Goal: Task Accomplishment & Management: Manage account settings

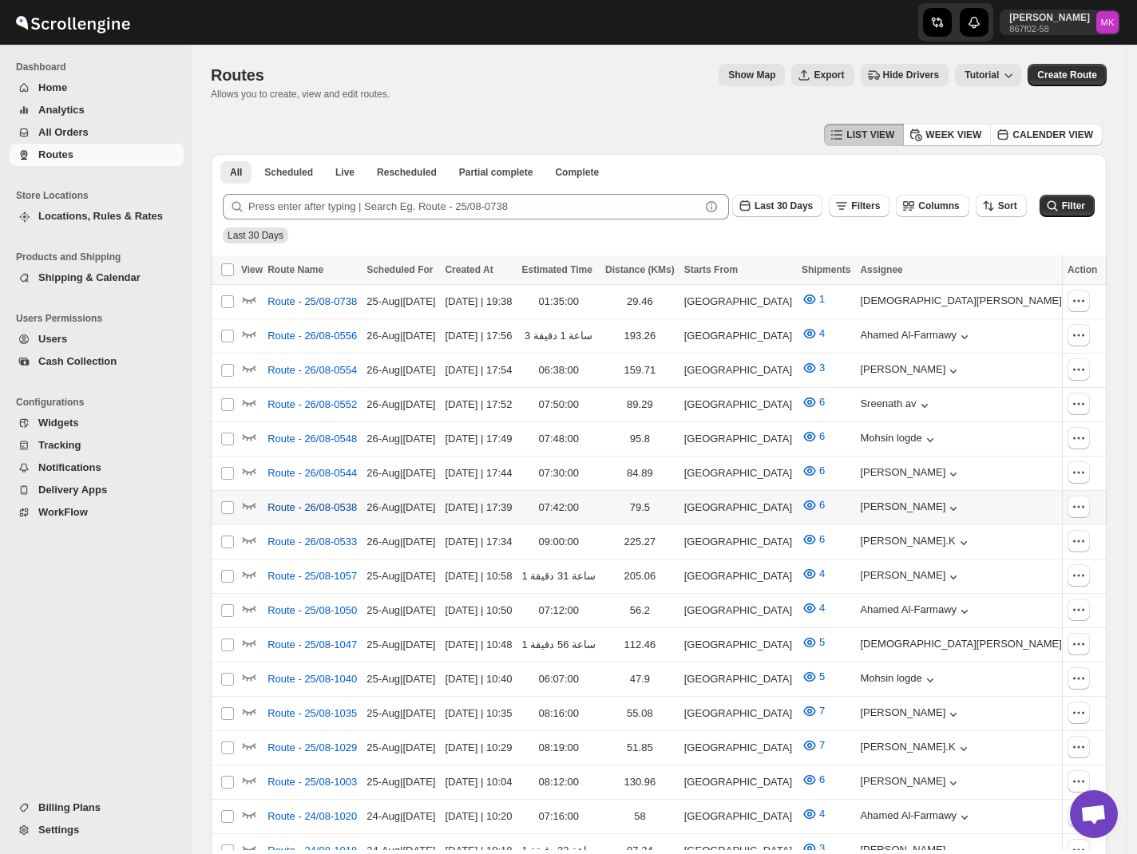
click at [330, 503] on span "Route - 26/08-0538" at bounding box center [311, 508] width 89 height 16
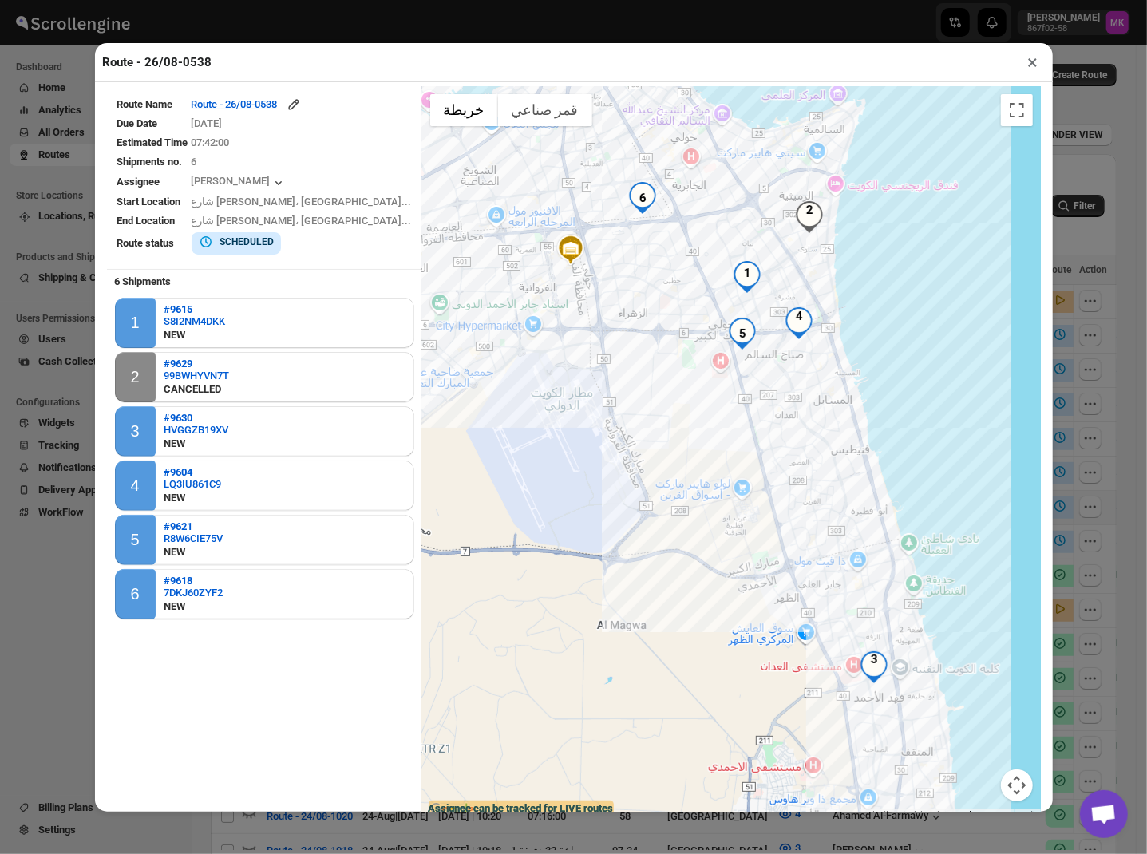
click at [1027, 71] on button "×" at bounding box center [1033, 62] width 23 height 22
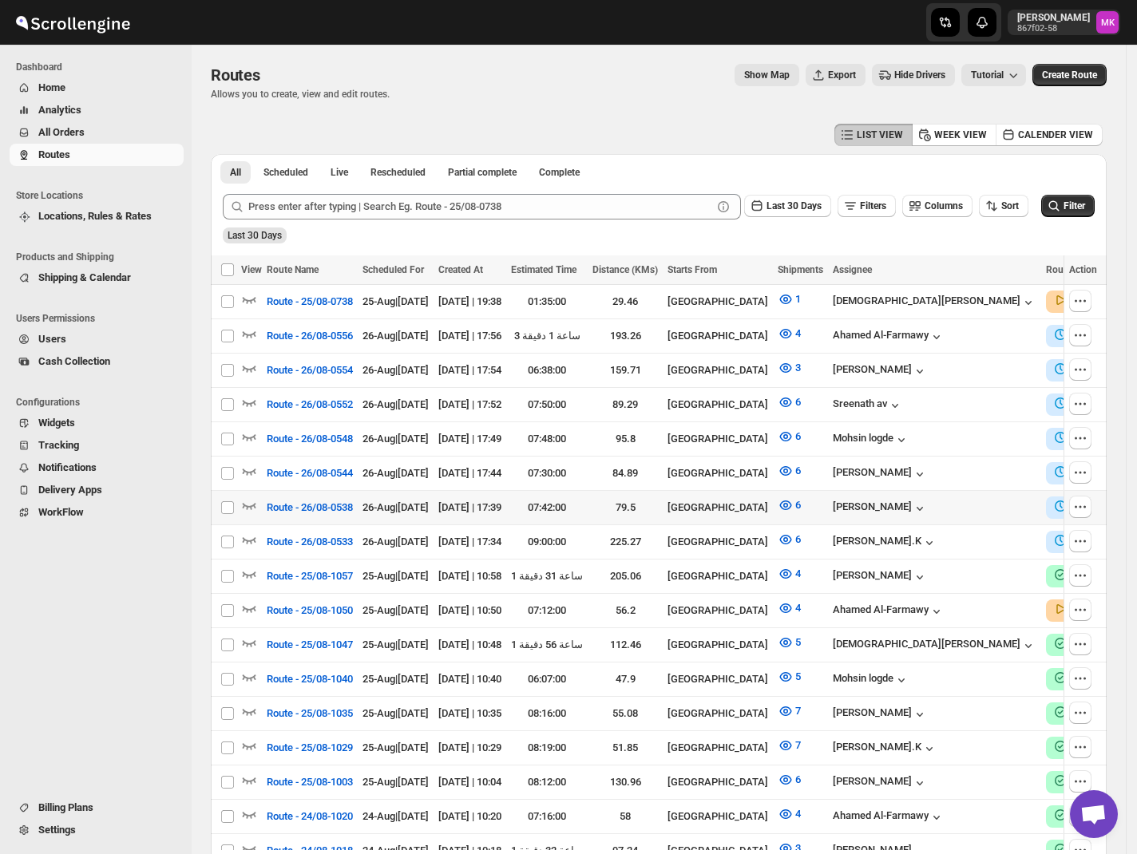
click at [57, 131] on span "All Orders" at bounding box center [61, 132] width 46 height 12
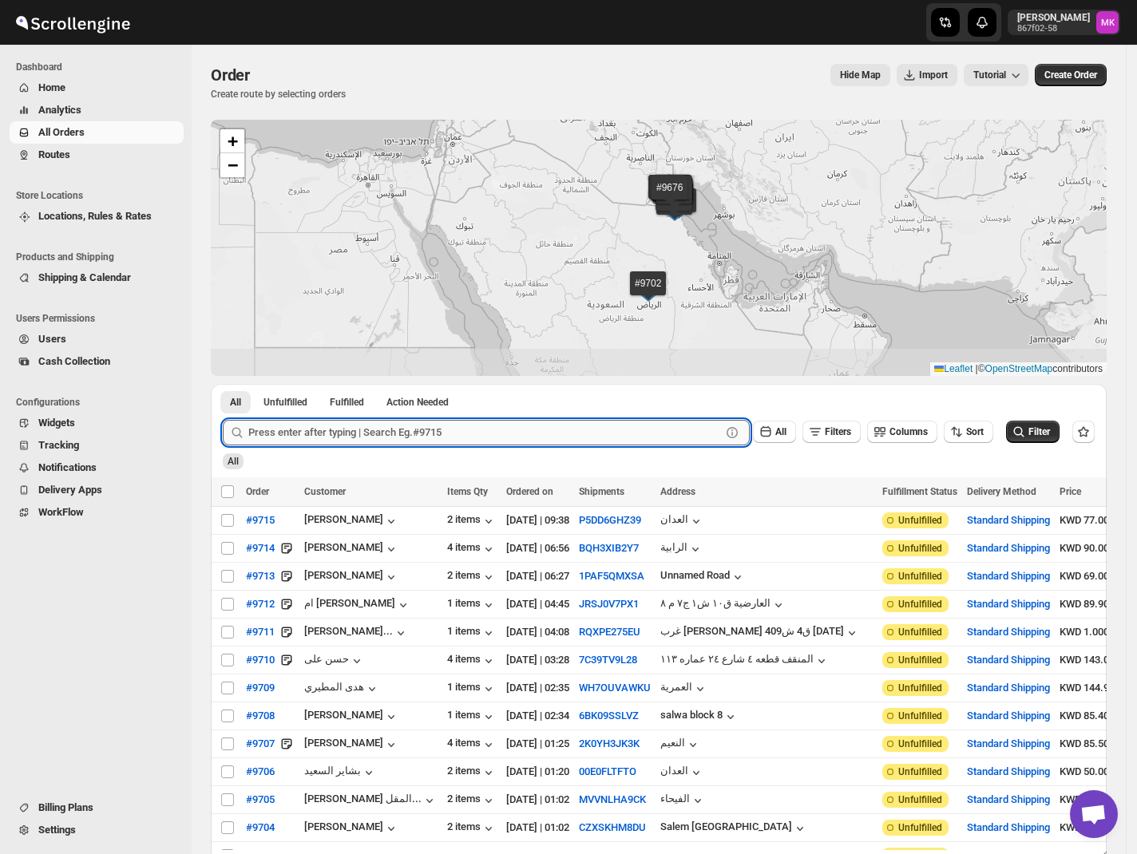
click at [271, 426] on input "text" at bounding box center [484, 433] width 473 height 26
paste input "9696"
type input "9696"
click at [223, 384] on button "Submit" at bounding box center [246, 392] width 46 height 17
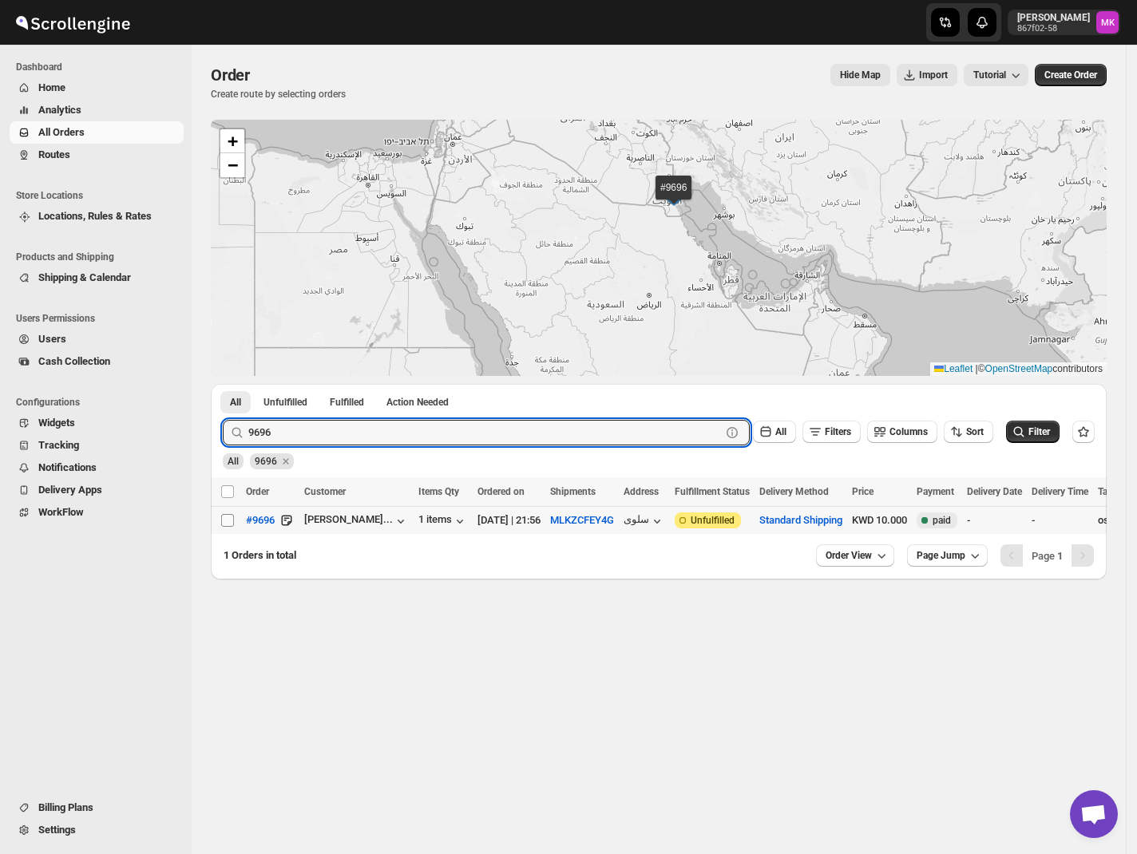
click at [228, 516] on input "Select order" at bounding box center [227, 520] width 13 height 13
checkbox input "true"
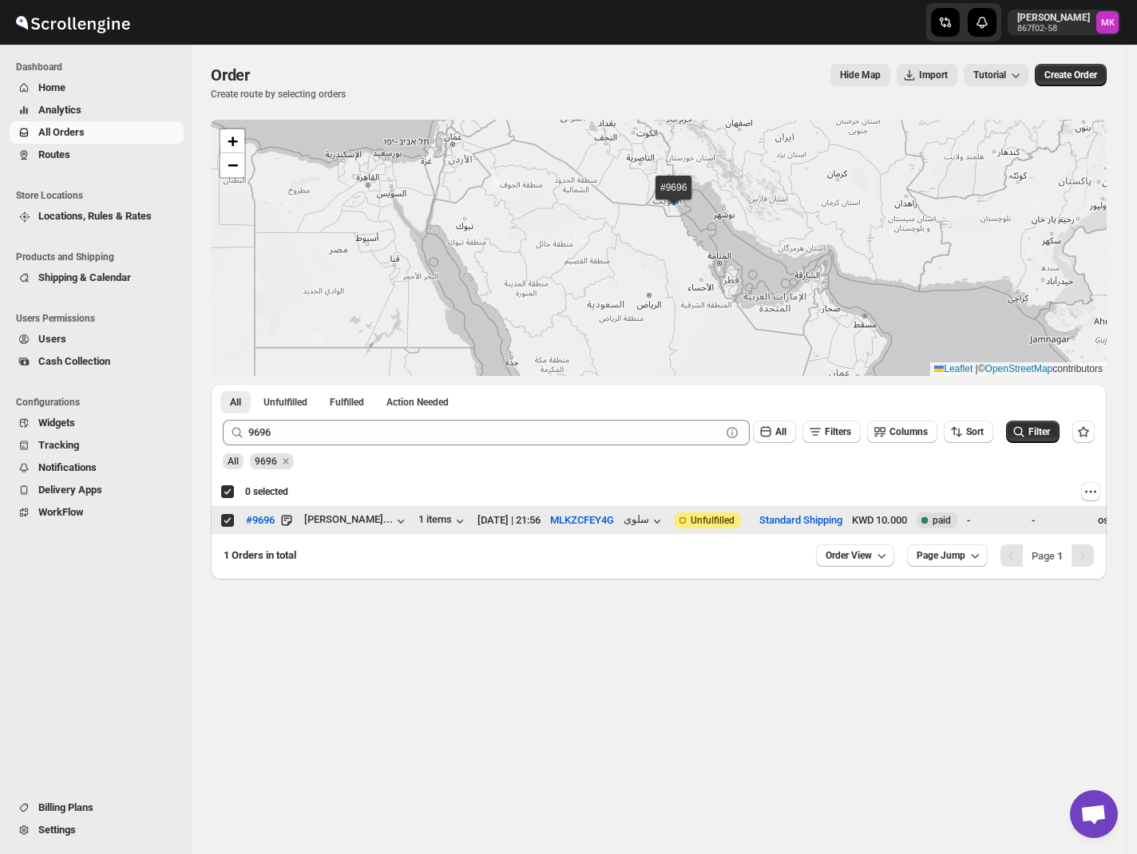
checkbox input "true"
click at [406, 493] on span "Add To Existing Route" at bounding box center [425, 491] width 95 height 13
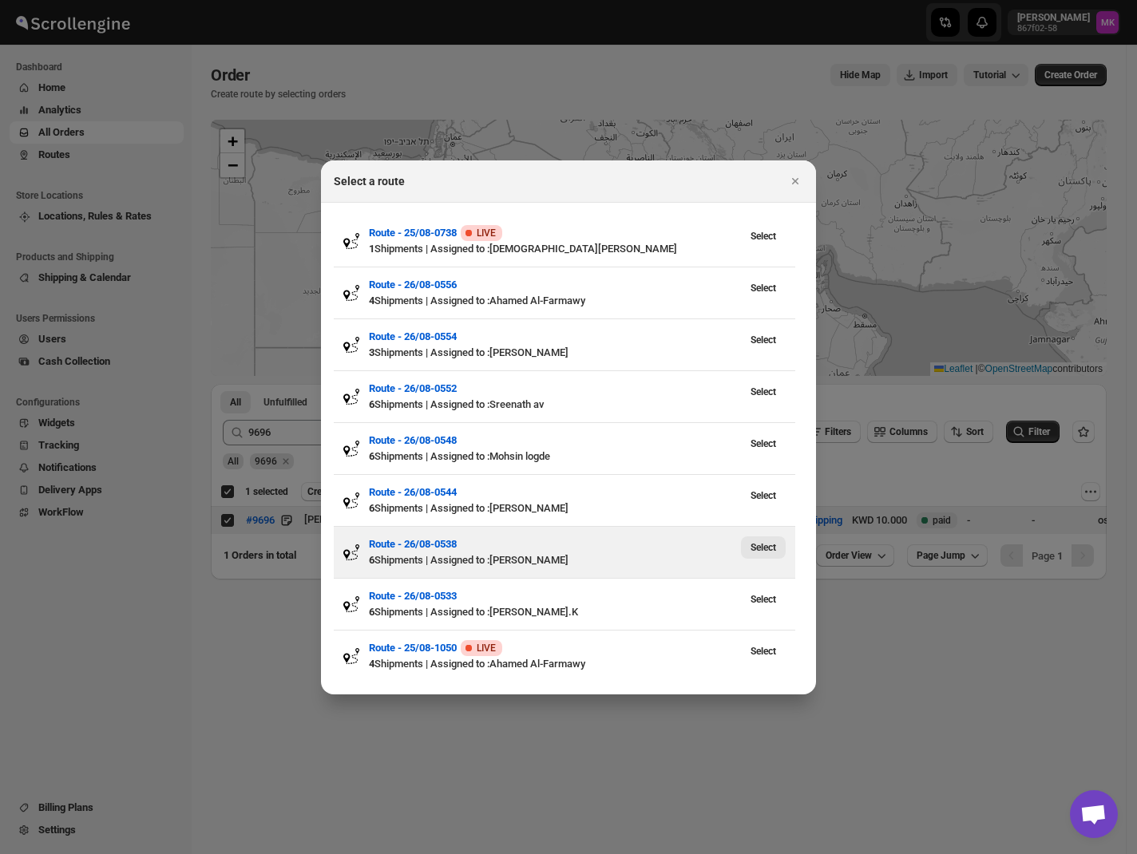
click at [755, 553] on span "Select" at bounding box center [764, 547] width 26 height 13
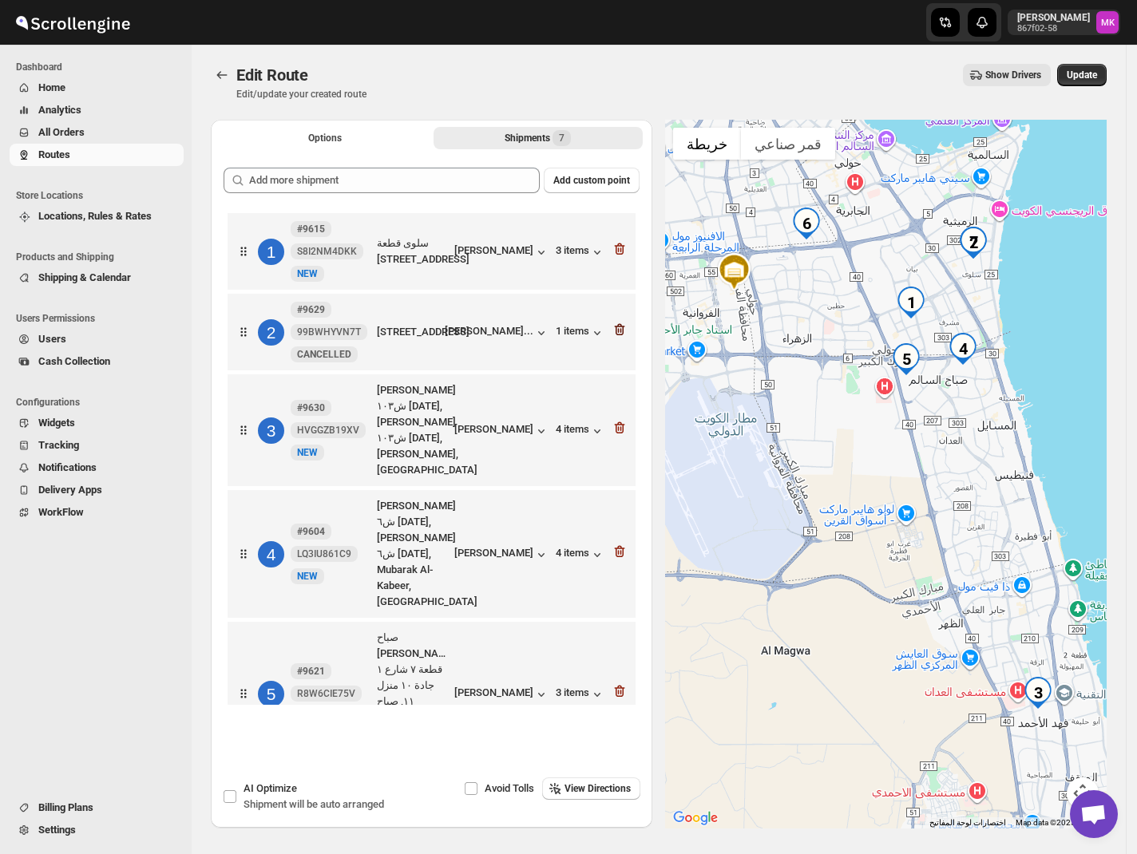
click at [615, 336] on icon "button" at bounding box center [620, 330] width 10 height 12
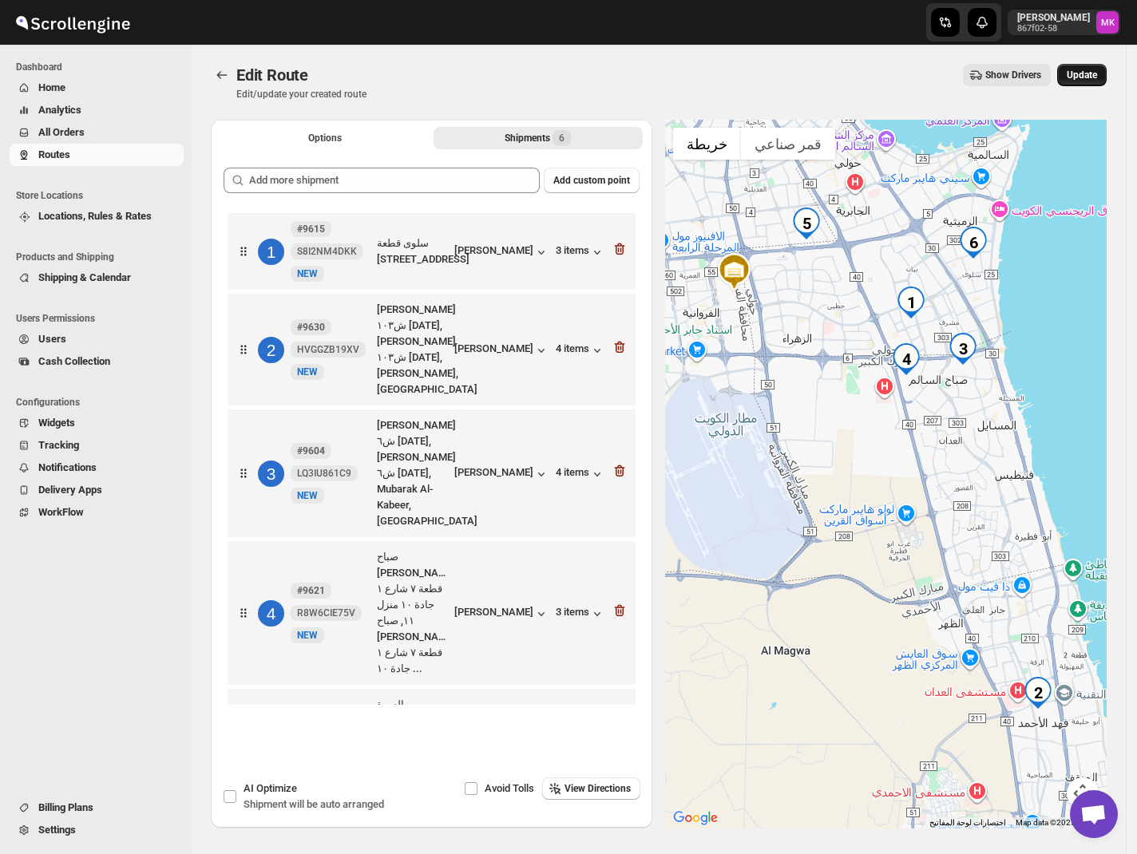
click at [1086, 80] on button "Update" at bounding box center [1082, 75] width 50 height 22
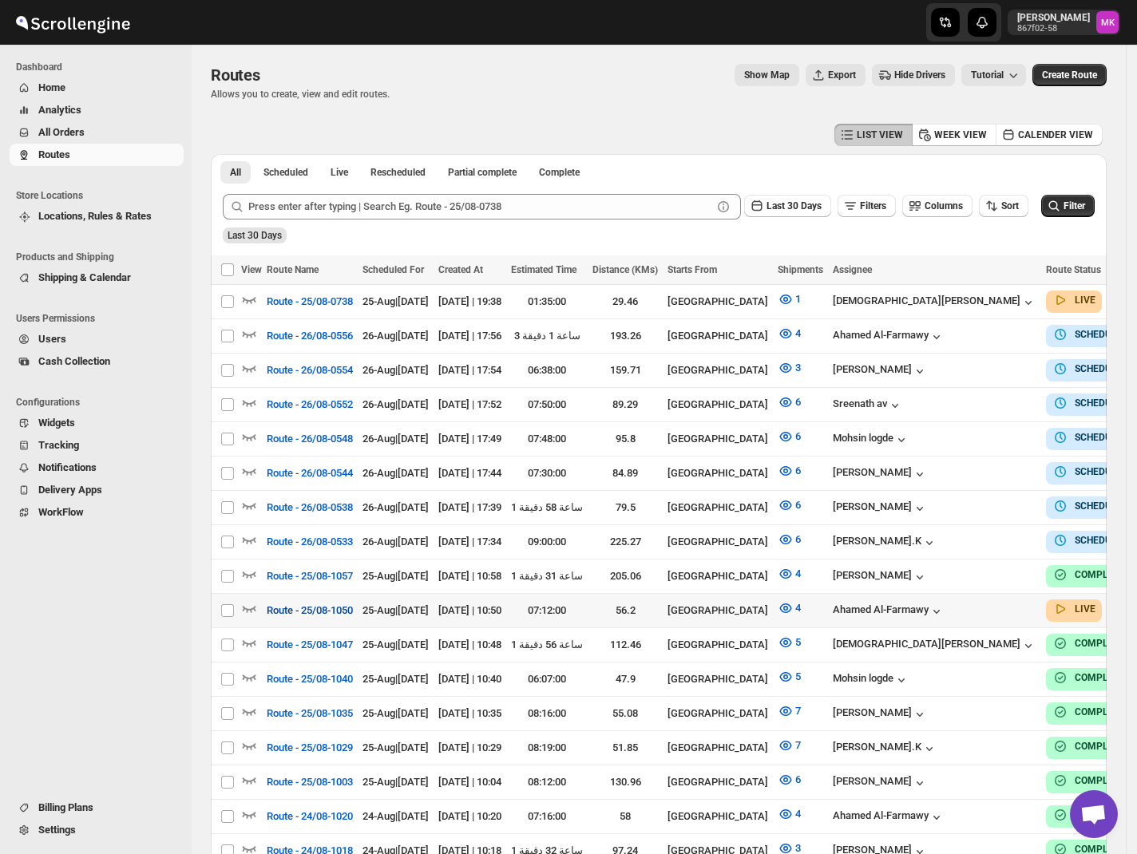
click at [295, 595] on span "Route - 25/08-1050" at bounding box center [310, 611] width 86 height 16
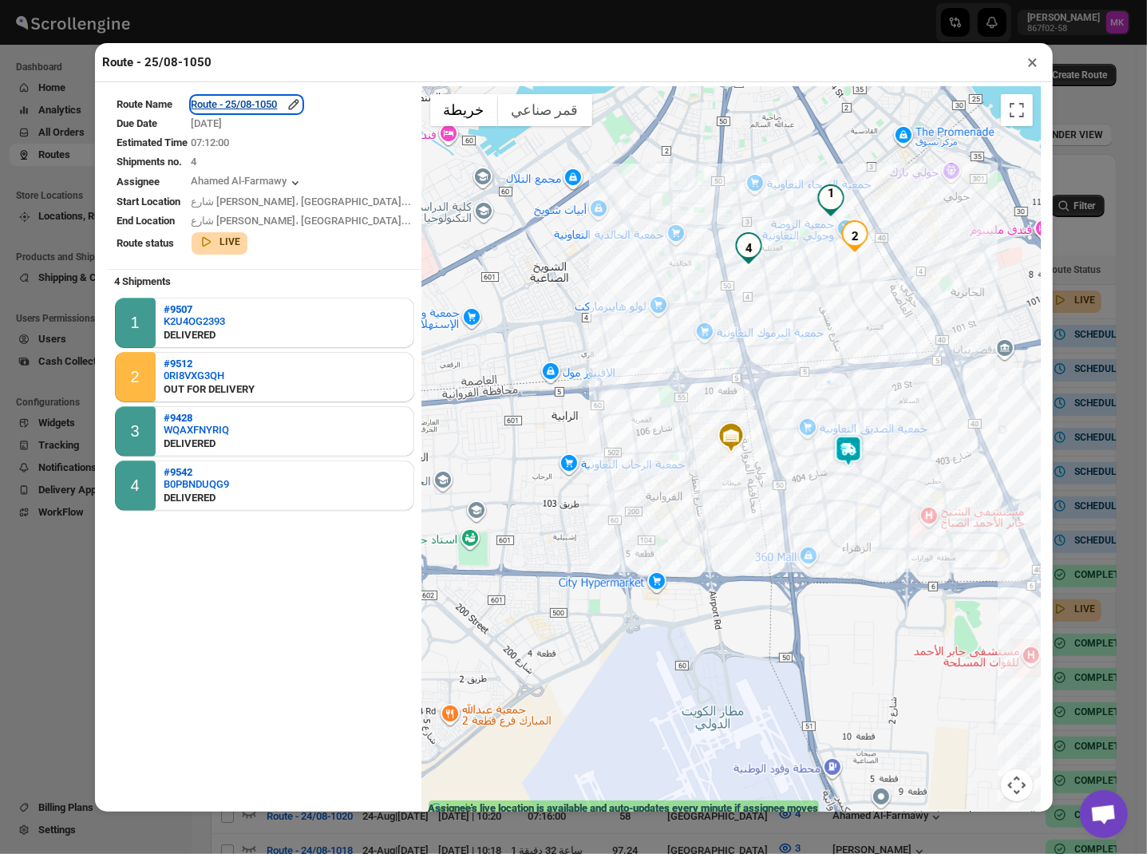
click at [276, 107] on div "Route - 25/08-1050" at bounding box center [247, 105] width 110 height 16
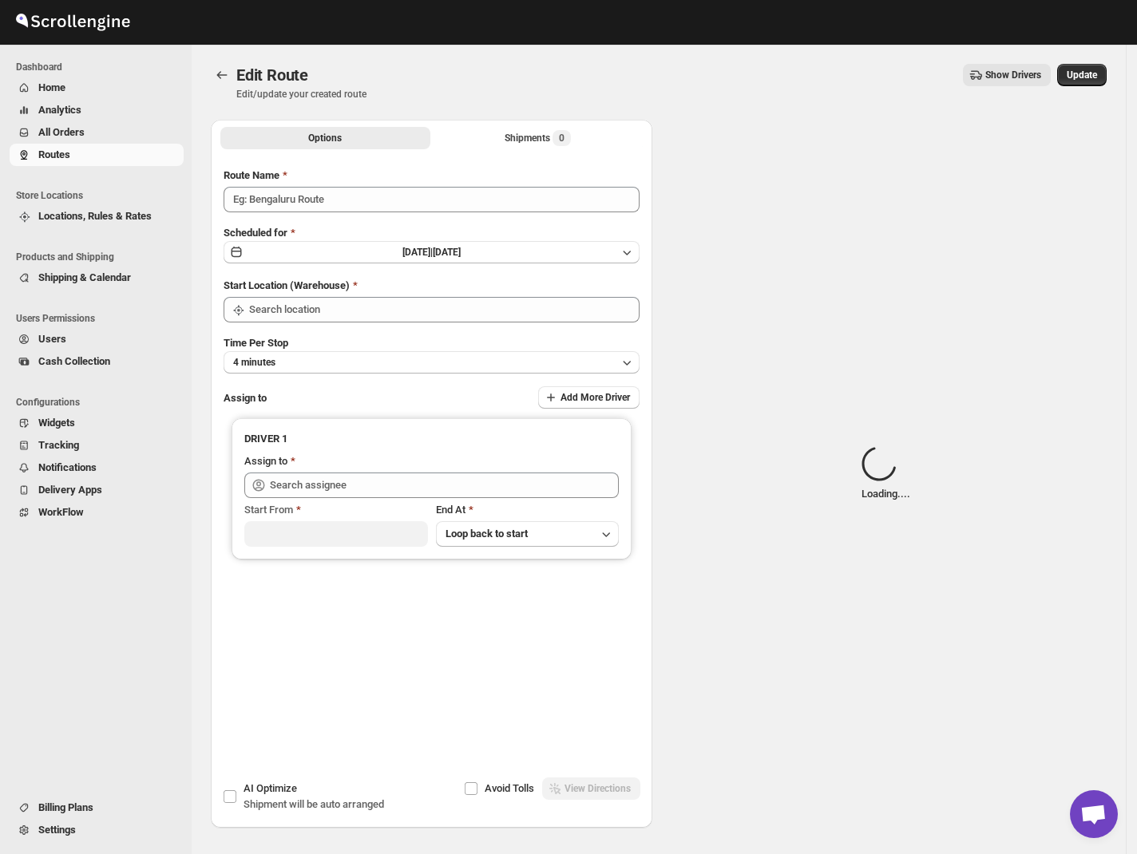
type input "Route - 25/08-1050"
click at [521, 145] on div "Shipments Loading..." at bounding box center [538, 138] width 102 height 16
type input "[GEOGRAPHIC_DATA]"
type input "Ahamed Al-Farmawy ([EMAIL_ADDRESS][DOMAIN_NAME])"
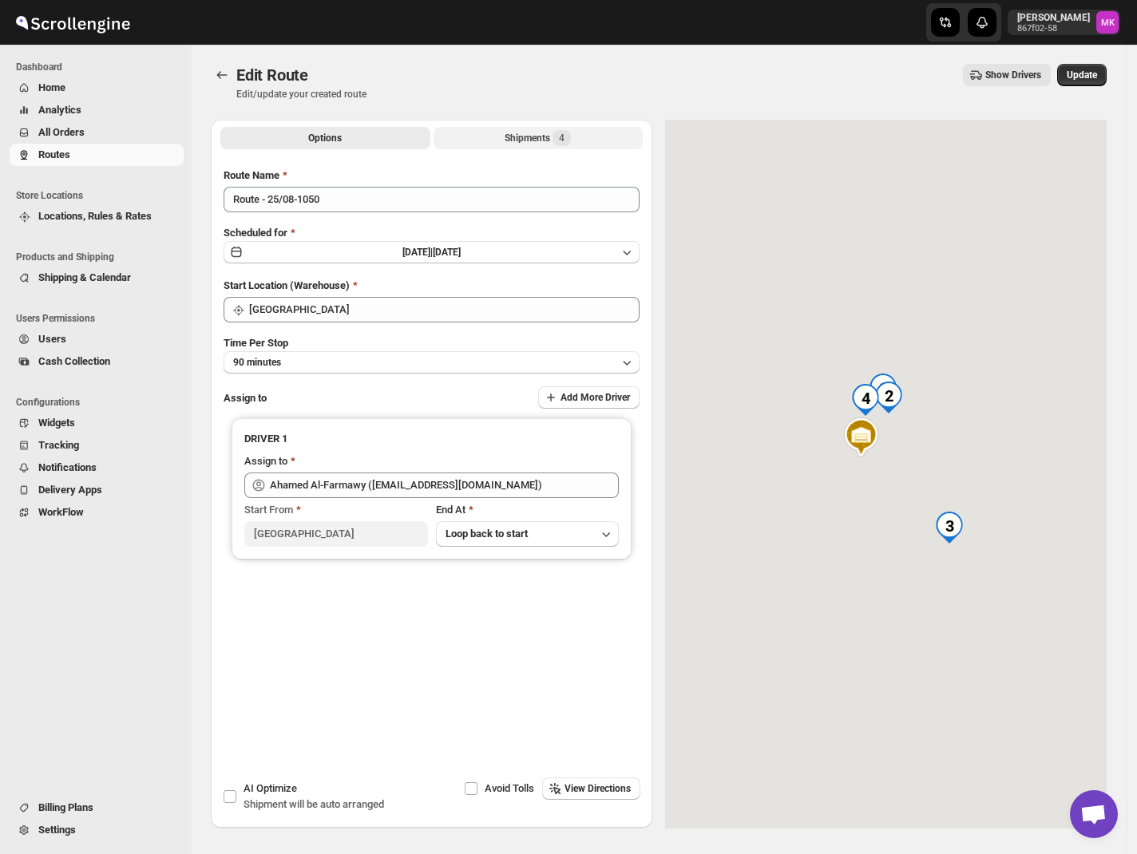
click at [521, 145] on div "Shipments 4" at bounding box center [538, 138] width 66 height 16
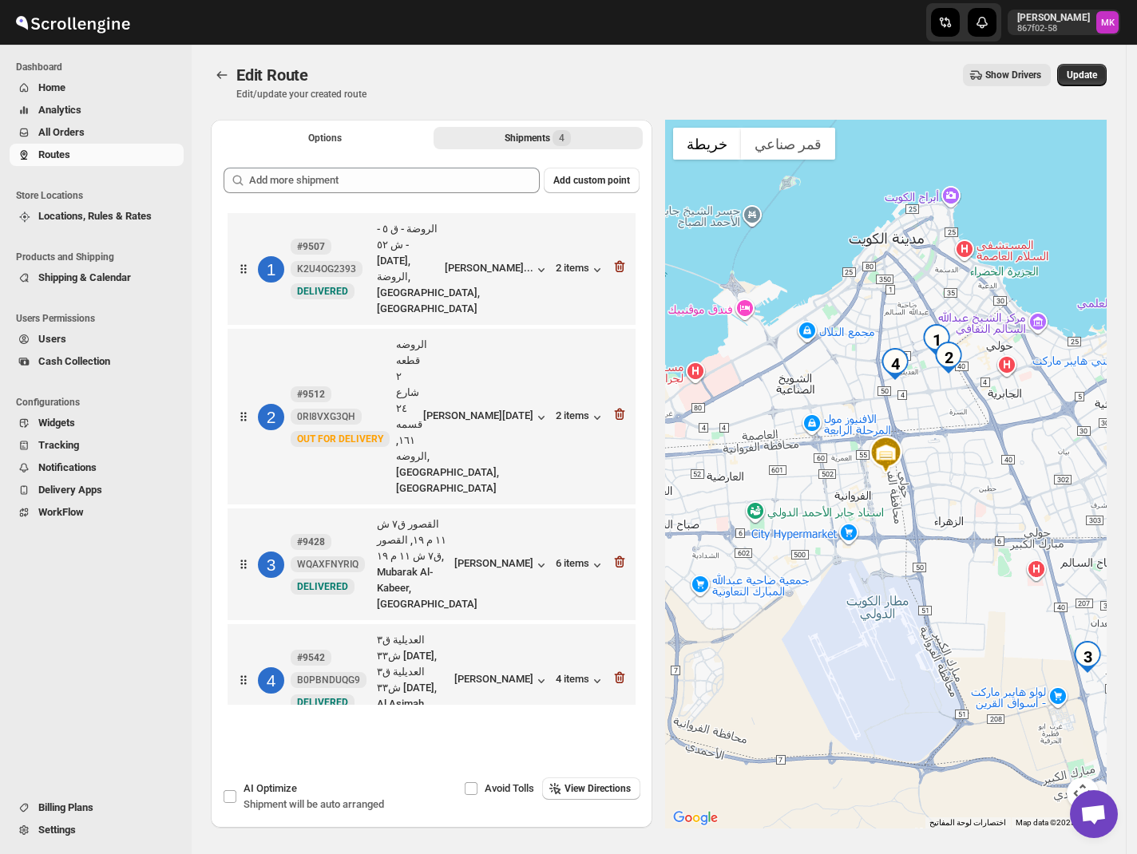
click at [627, 331] on div "2 #9512 0RI8VXG3QH New OUT FOR DELIVERY الروضه قطعه ٢ شارع ٢٤ قسمه ١٦١, الروضه,…" at bounding box center [428, 414] width 398 height 166
click at [623, 406] on icon "button" at bounding box center [620, 414] width 16 height 16
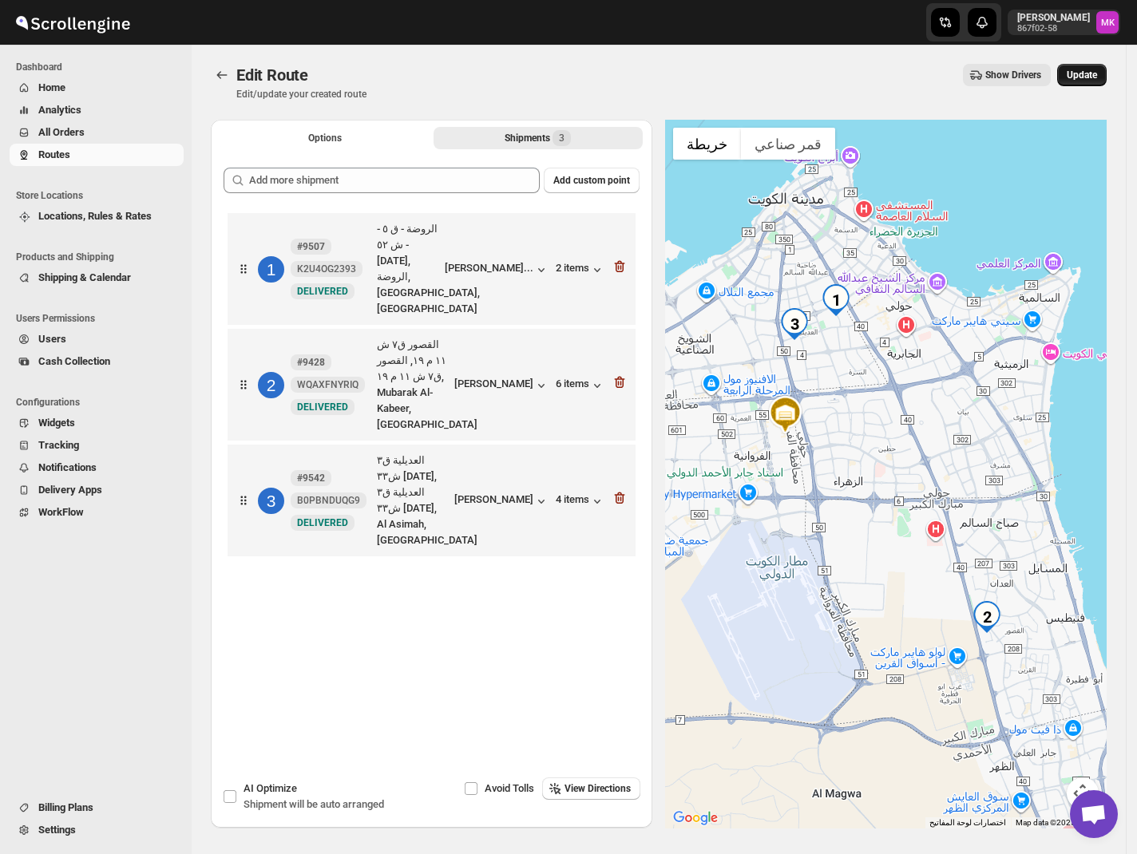
click at [1097, 78] on span "Update" at bounding box center [1082, 75] width 30 height 13
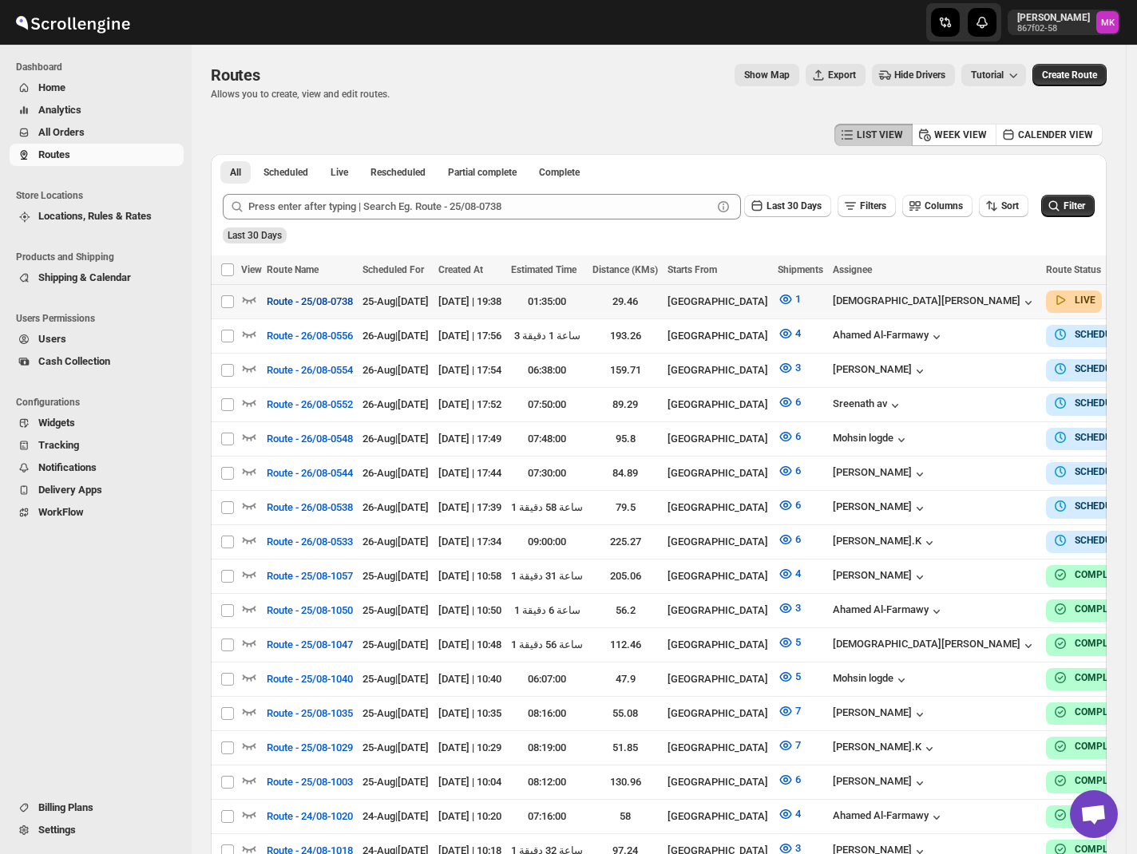
click at [262, 307] on button "Route - 25/08-0738" at bounding box center [309, 302] width 105 height 26
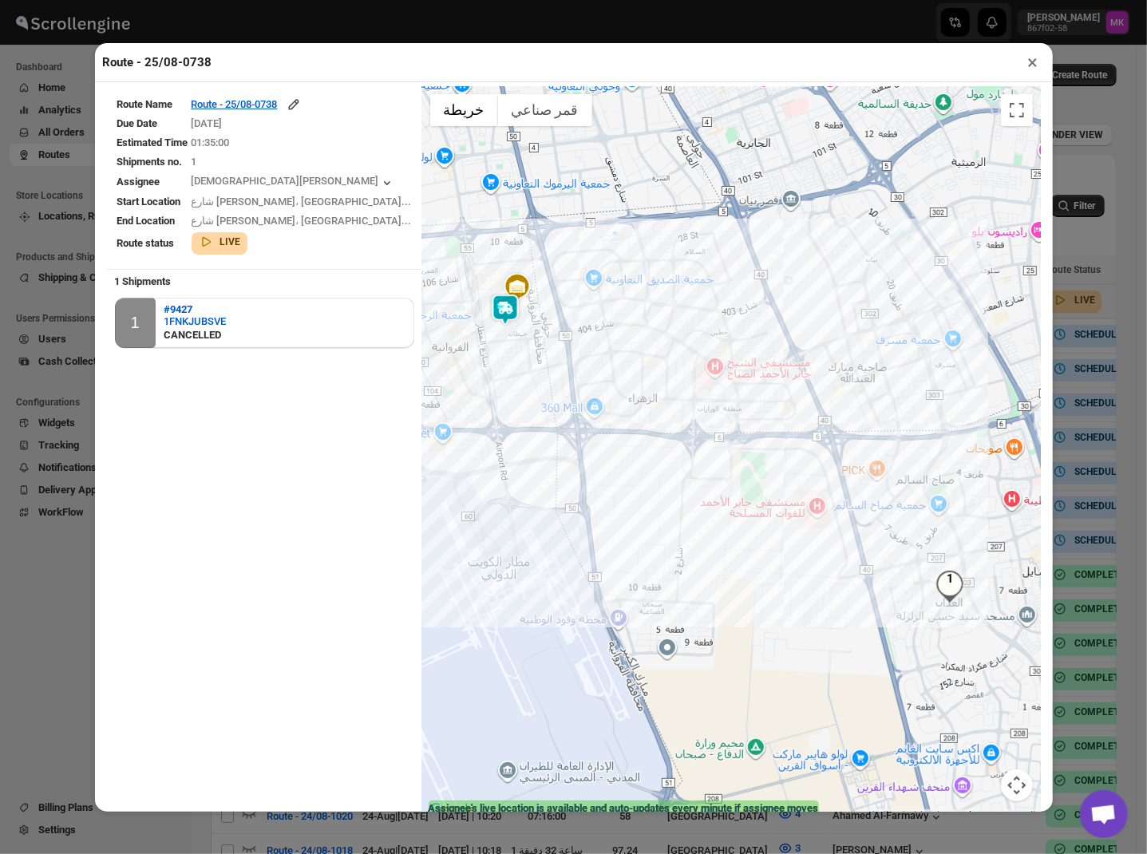
click at [275, 116] on td "[DATE]" at bounding box center [302, 124] width 222 height 18
click at [275, 112] on div "Route - 25/08-0738" at bounding box center [247, 105] width 110 height 16
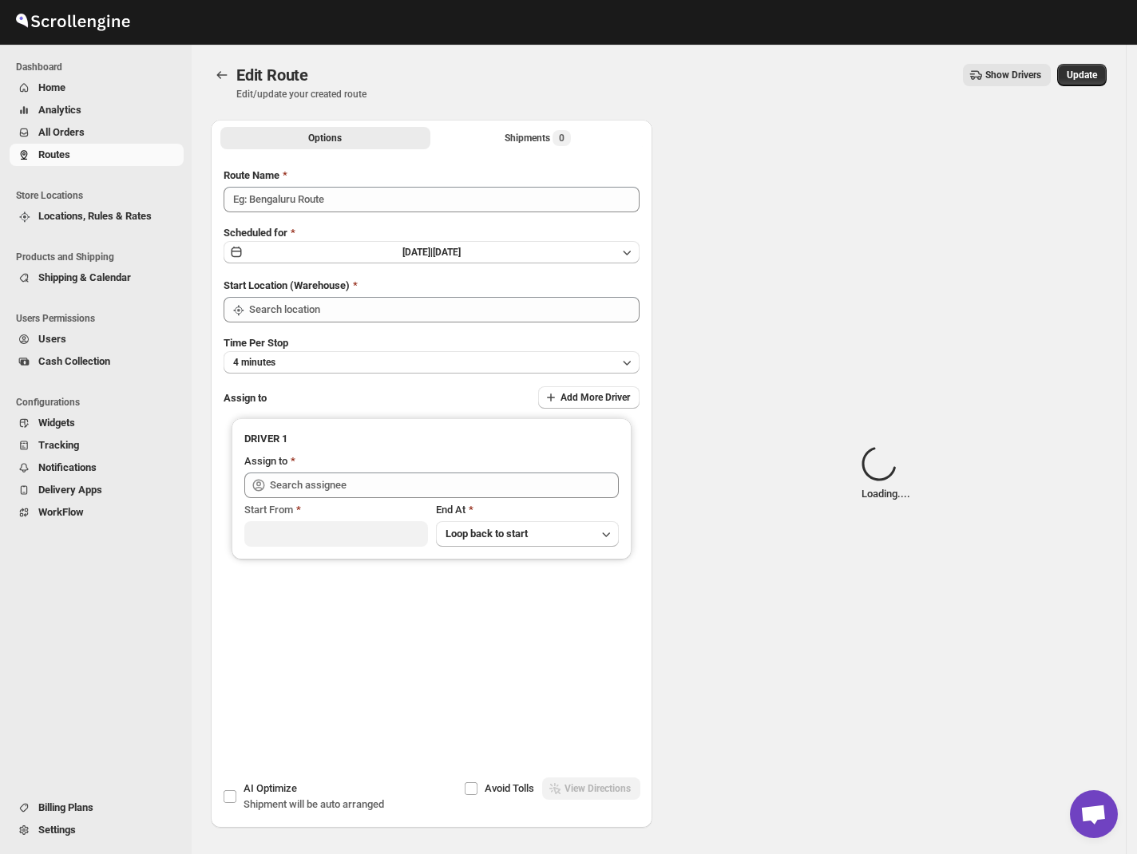
type input "Route - 25/08-0738"
click at [505, 122] on div "Options Shipments 0 More views Options Shipments 0 More views" at bounding box center [432, 137] width 442 height 35
drag, startPoint x: 506, startPoint y: 125, endPoint x: 509, endPoint y: 135, distance: 10.7
click at [509, 125] on div "Options Shipments Loading... More views Options Shipments Loading... More views" at bounding box center [432, 137] width 442 height 35
type input "[GEOGRAPHIC_DATA]"
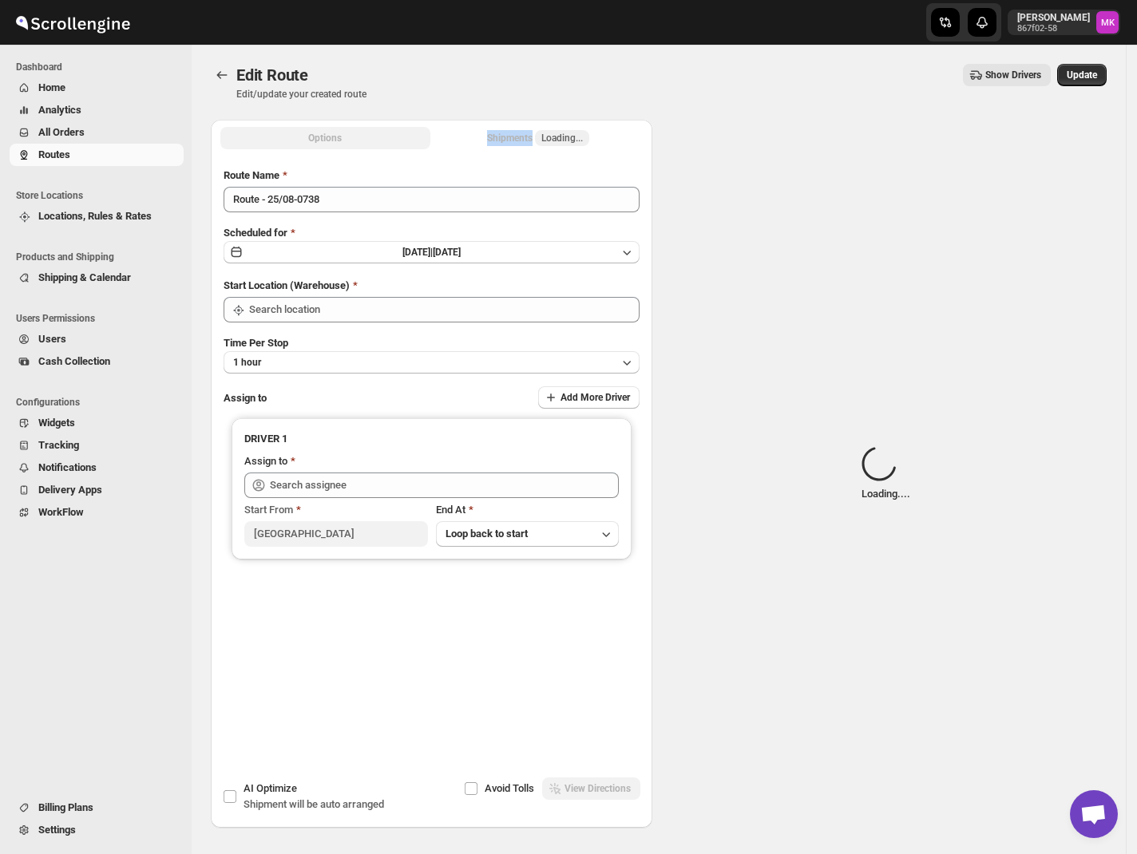
type input "[GEOGRAPHIC_DATA]"
type input "[PERSON_NAME] ([EMAIL_ADDRESS][DOMAIN_NAME])"
click at [509, 135] on div "Shipments Loading..." at bounding box center [538, 138] width 102 height 16
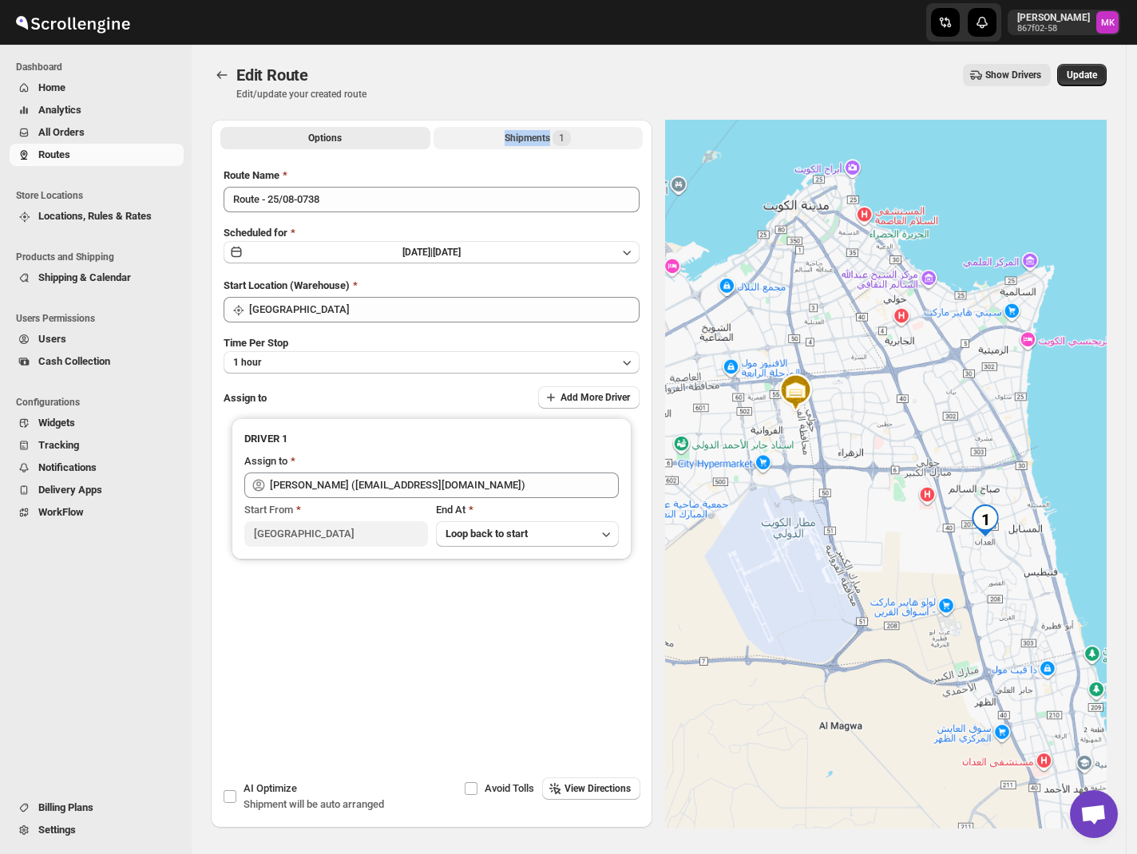
click at [562, 144] on span "1" at bounding box center [562, 138] width 18 height 16
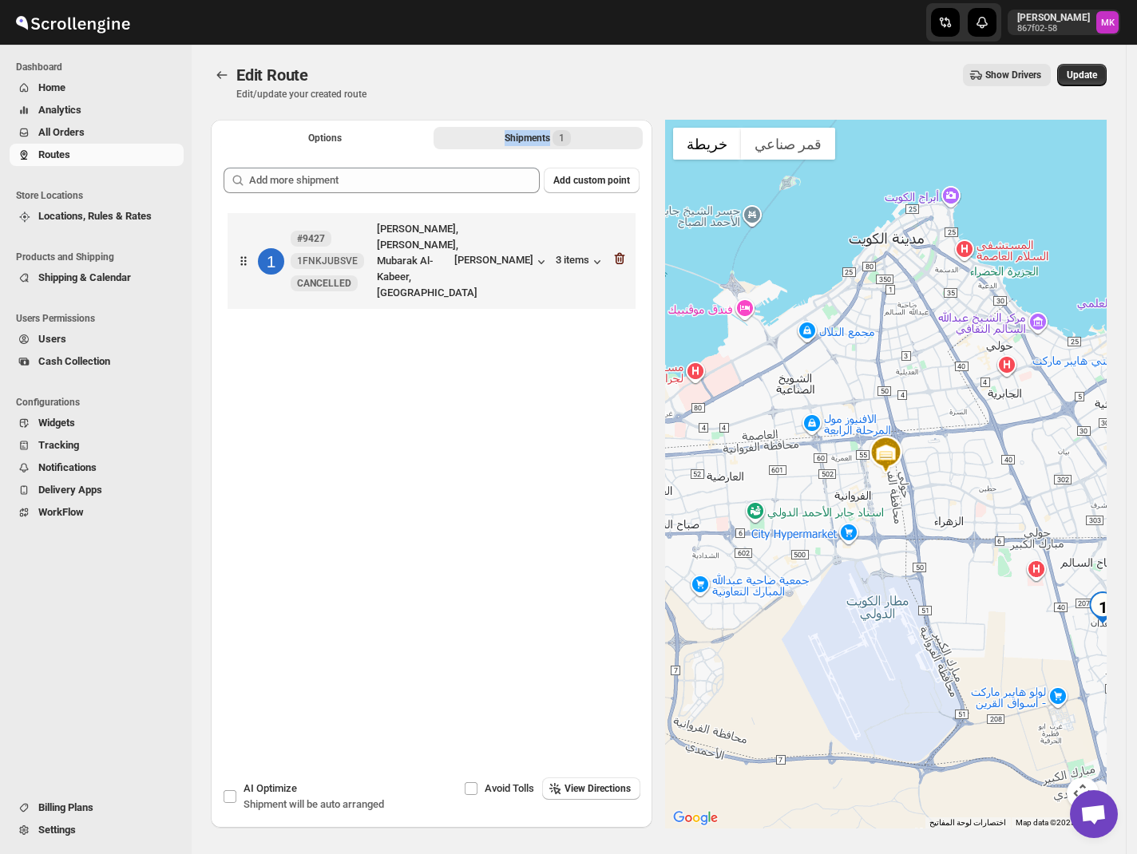
click at [628, 254] on icon "button" at bounding box center [620, 259] width 16 height 16
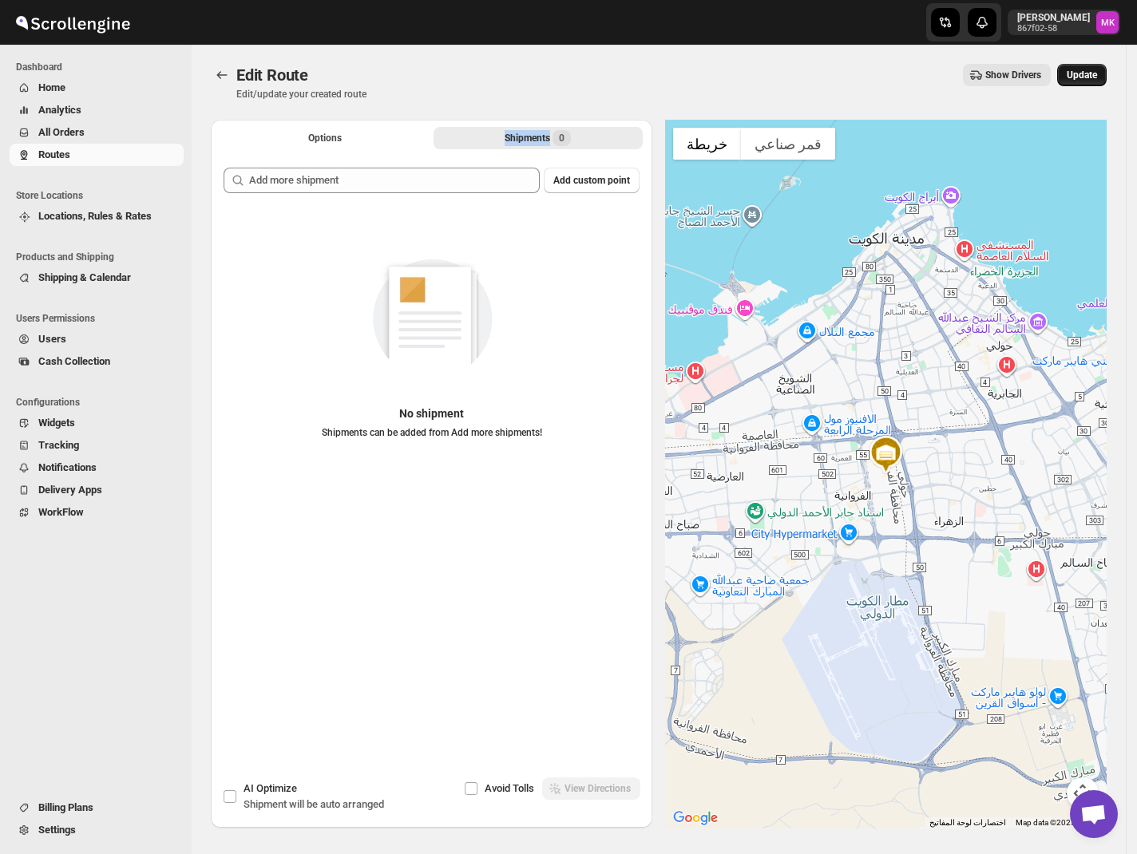
click at [1073, 77] on button "Update" at bounding box center [1082, 75] width 50 height 22
